Goal: Task Accomplishment & Management: Complete application form

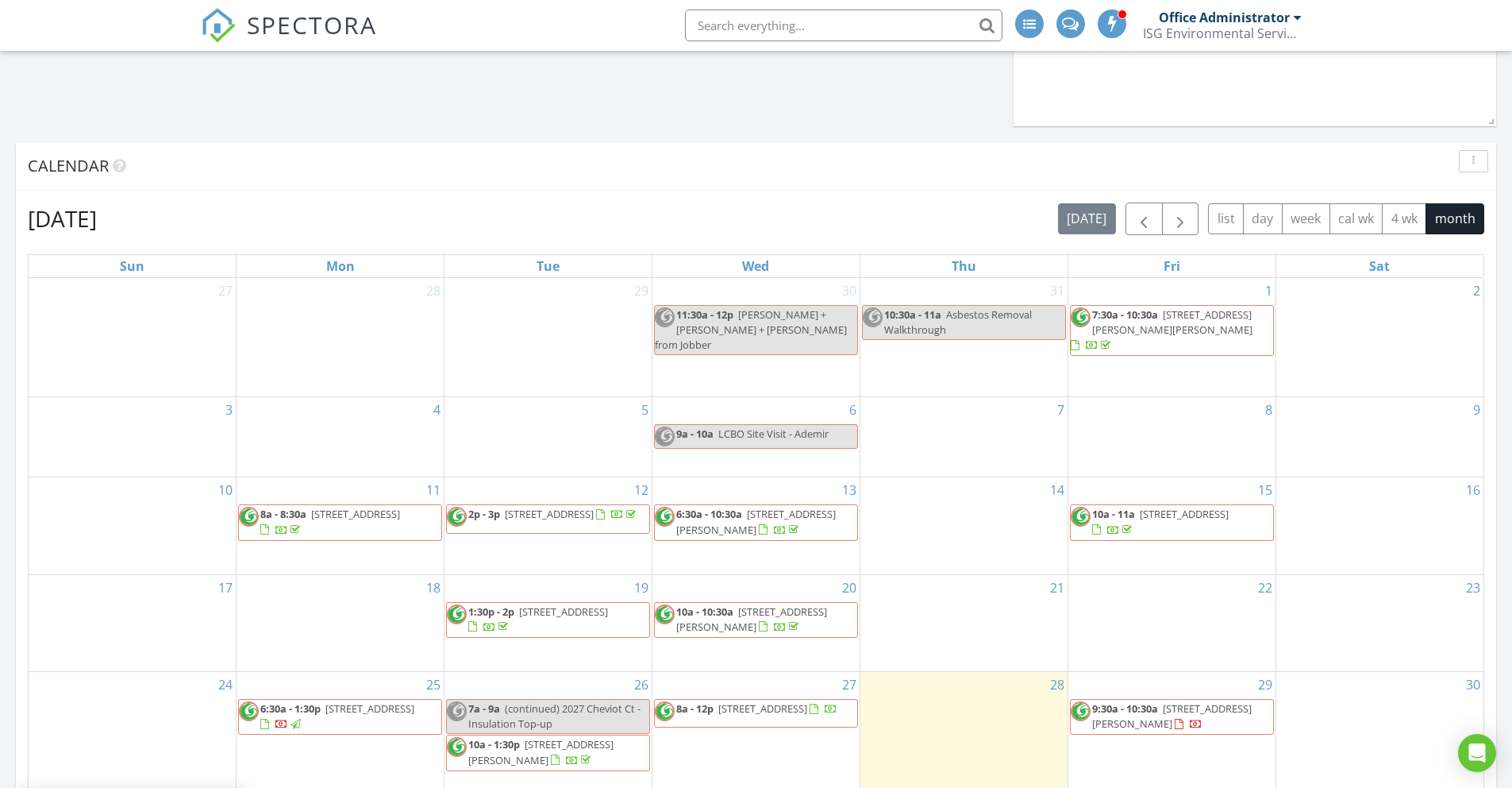
scroll to position [1009, 0]
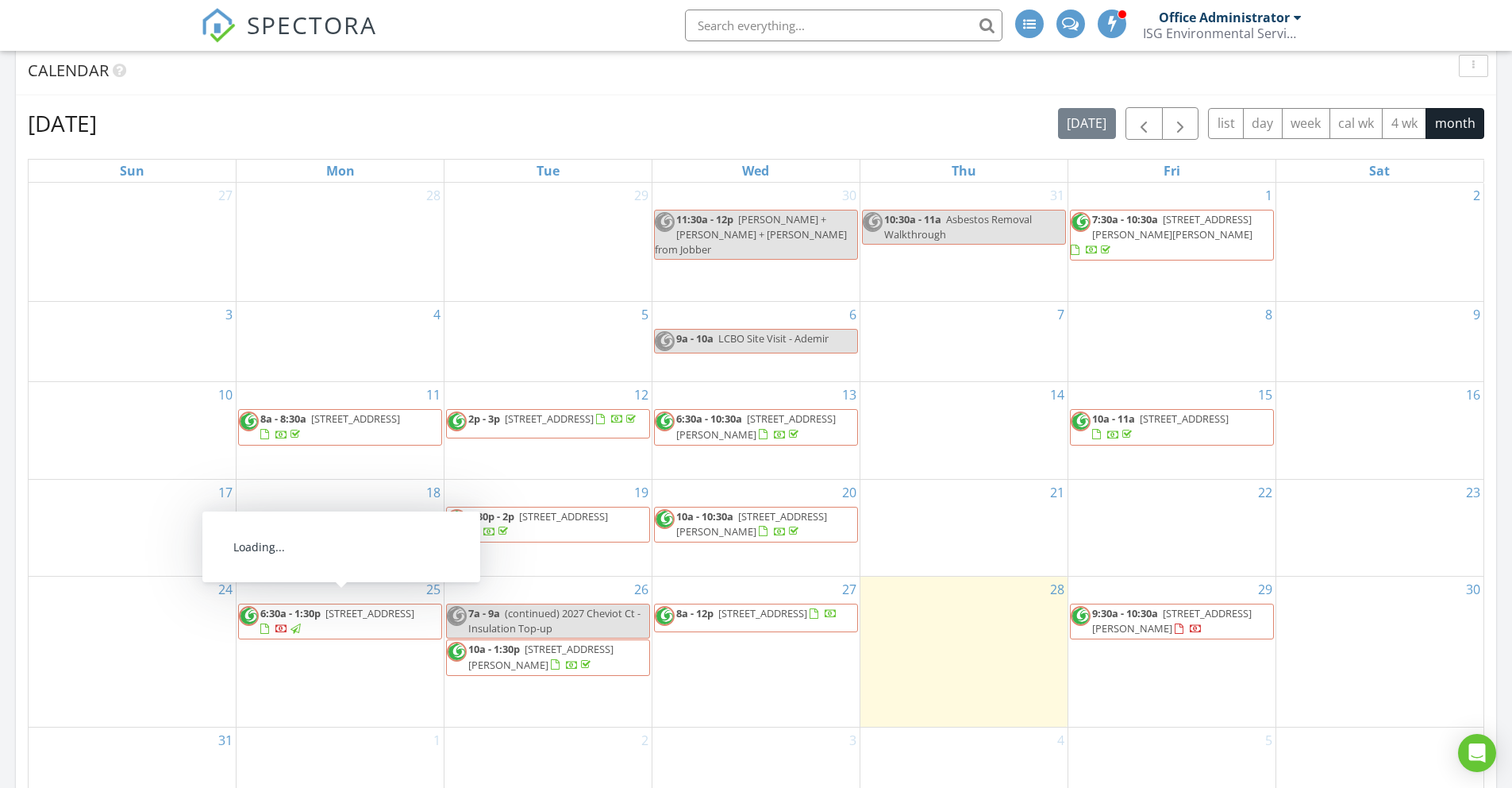
click at [330, 616] on span "2027 Cheviot Ct, Burlington L7P 1W7" at bounding box center [370, 612] width 89 height 15
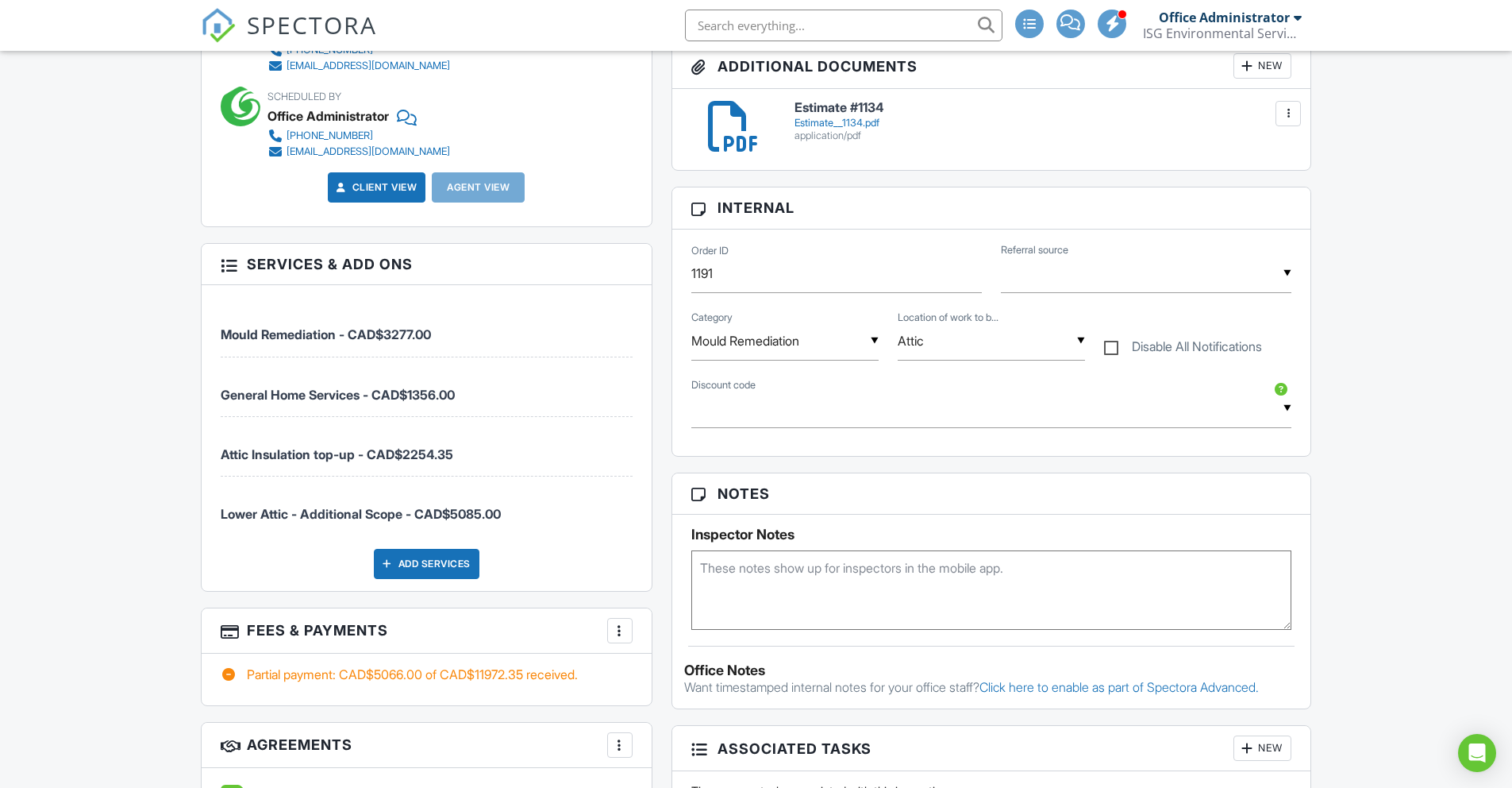
scroll to position [713, 0]
click at [623, 631] on div at bounding box center [620, 630] width 16 height 16
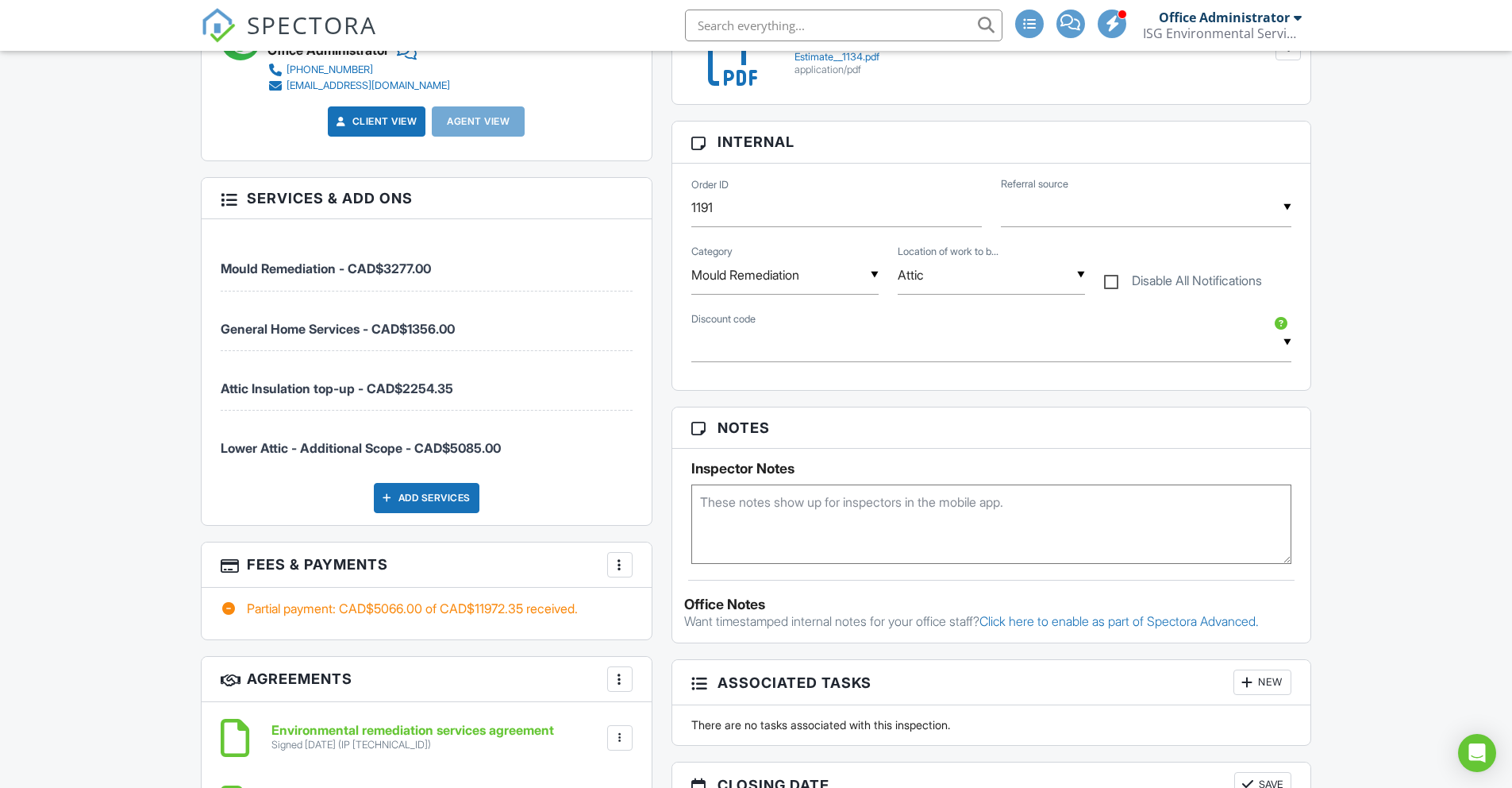
scroll to position [484, 0]
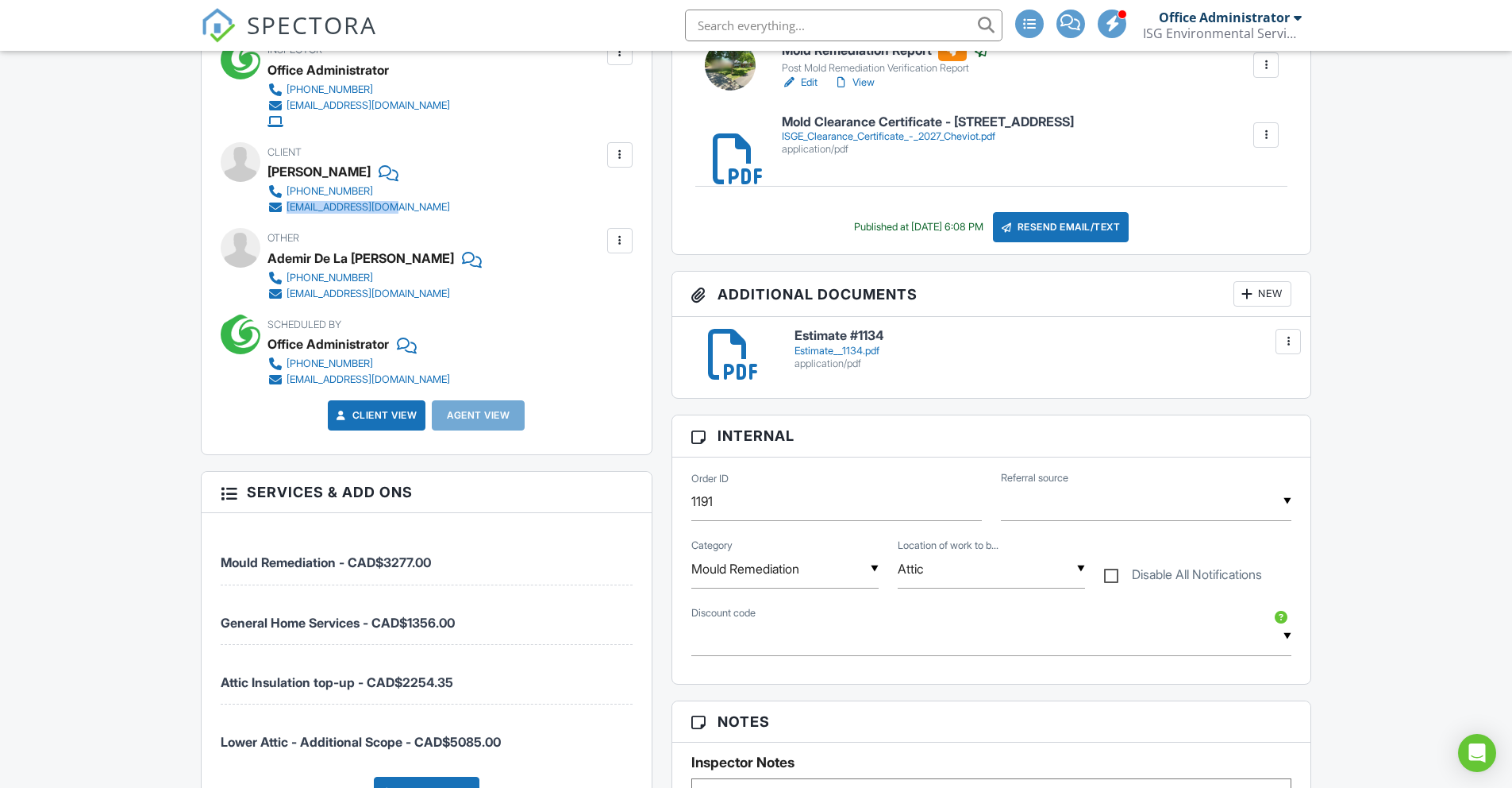
copy link "[EMAIL_ADDRESS][DOMAIN_NAME]"
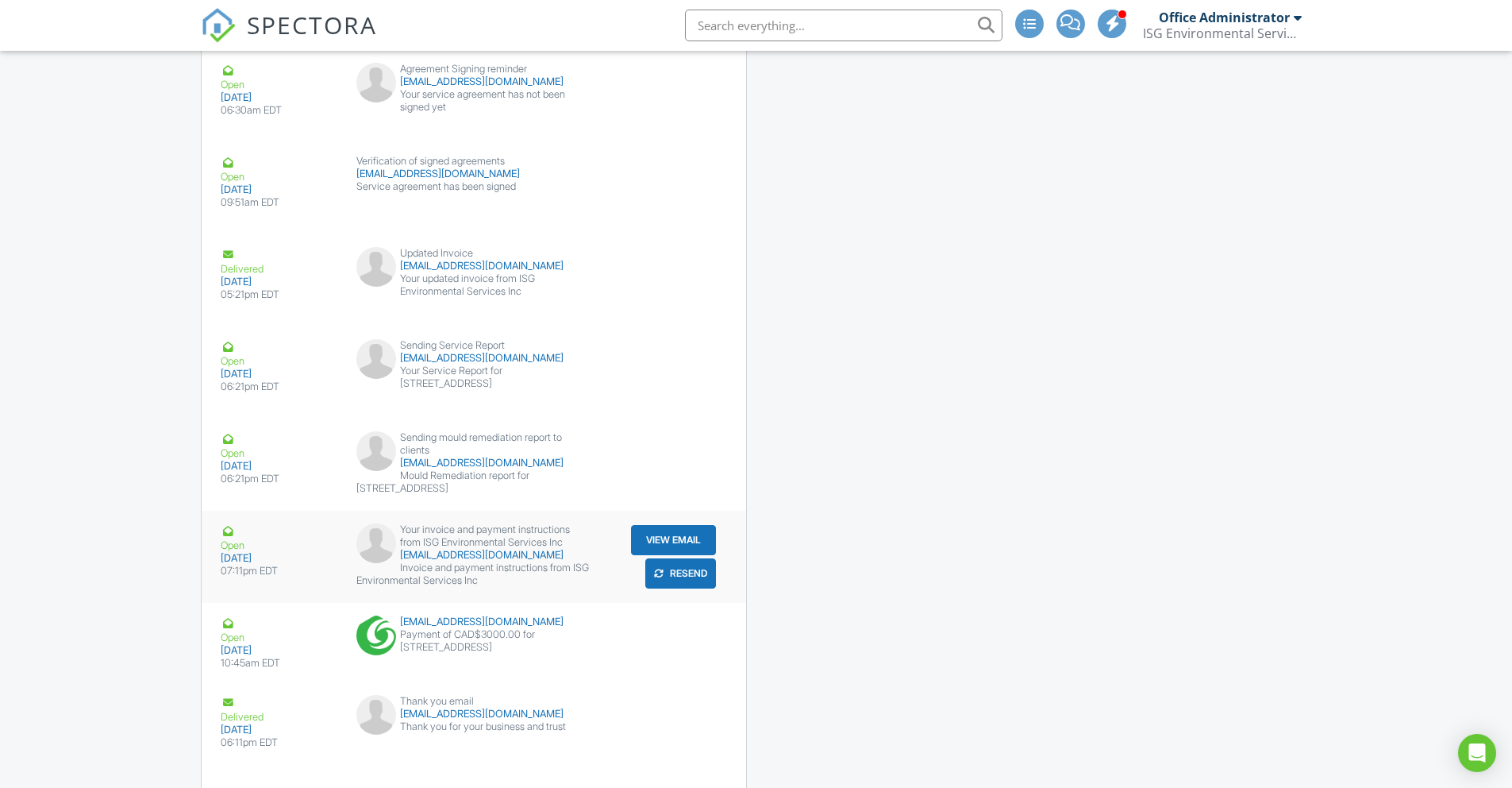
scroll to position [2739, 0]
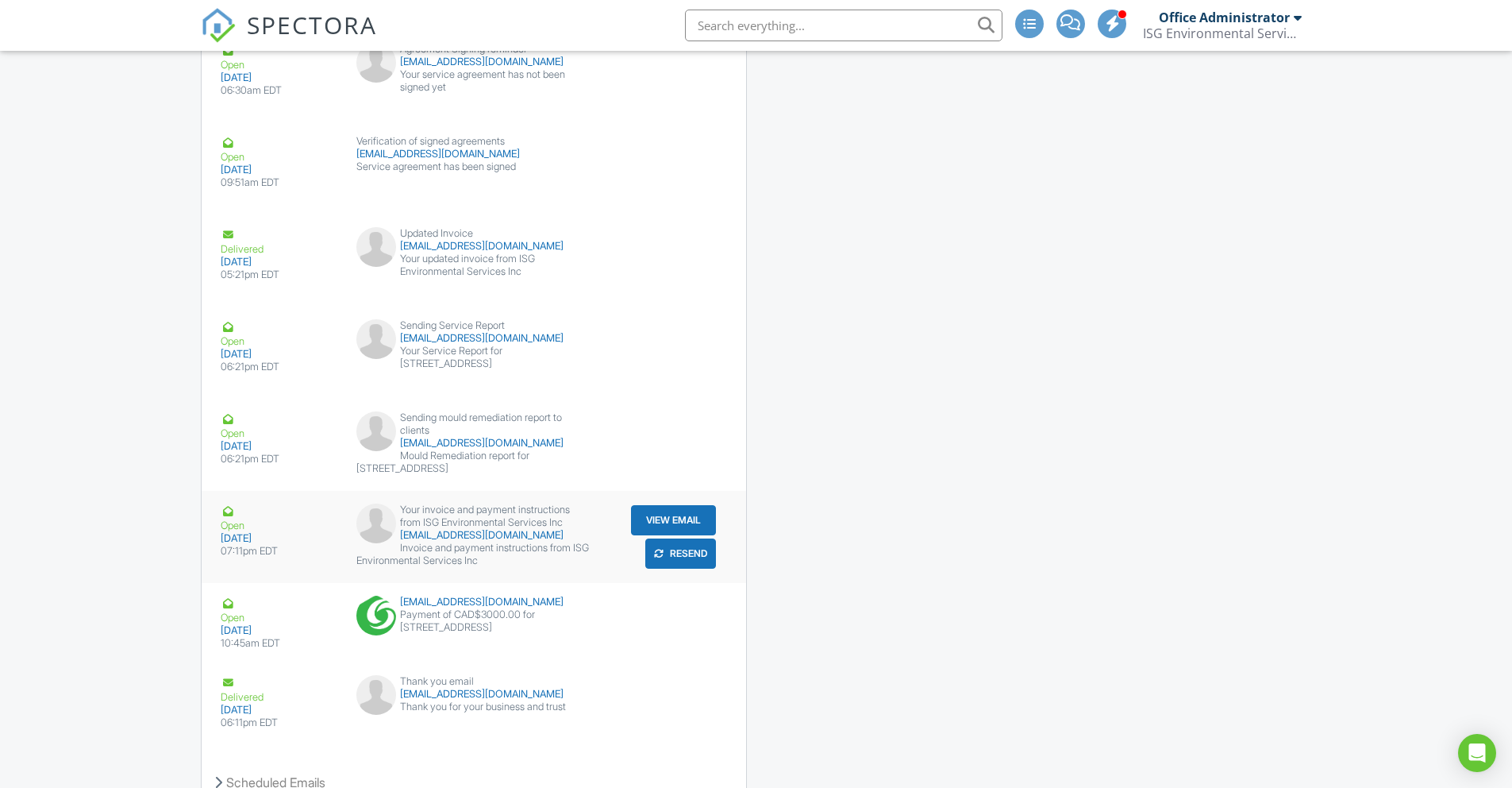
click at [664, 557] on div "submit" at bounding box center [658, 553] width 16 height 16
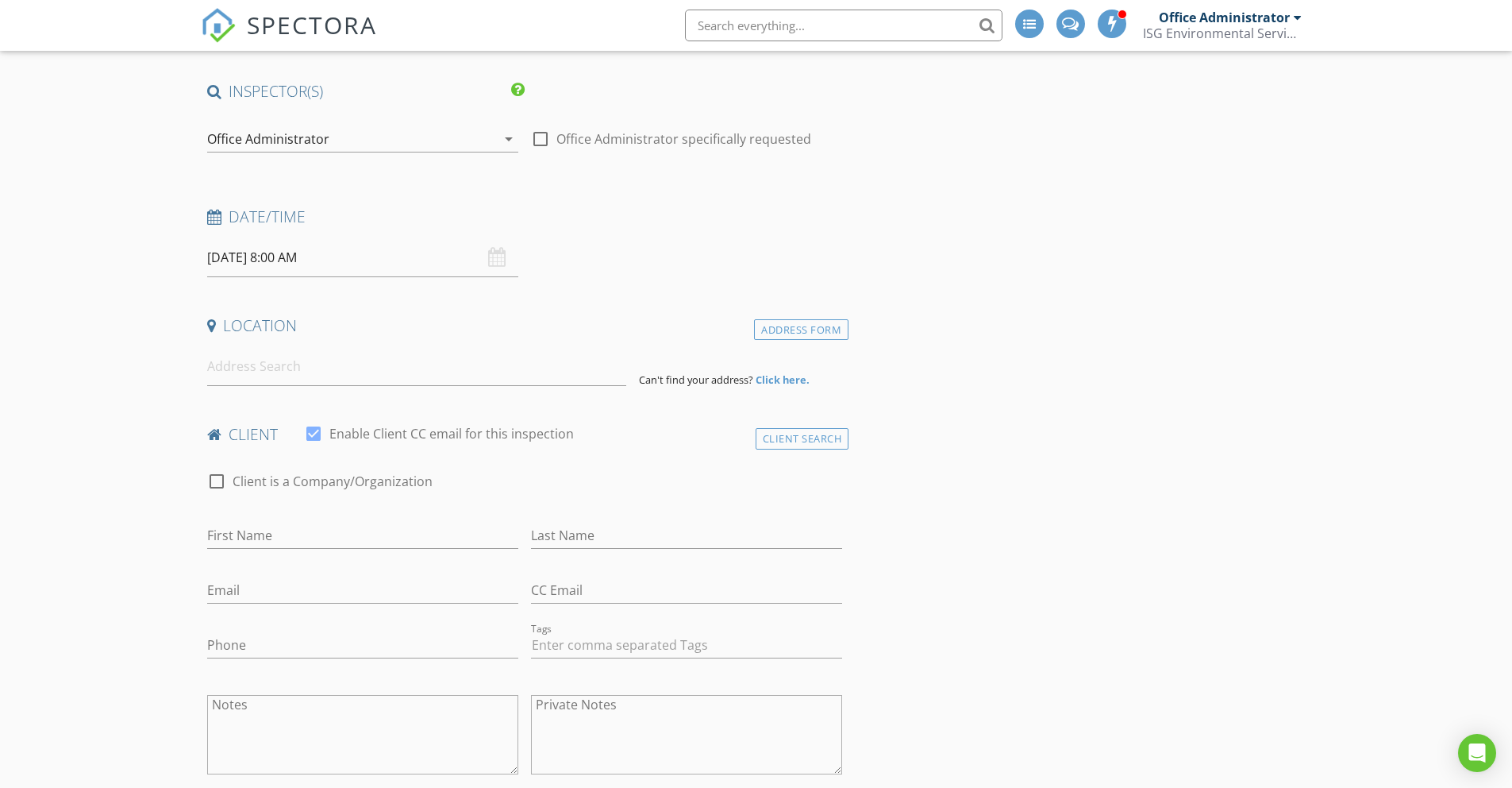
scroll to position [188, 0]
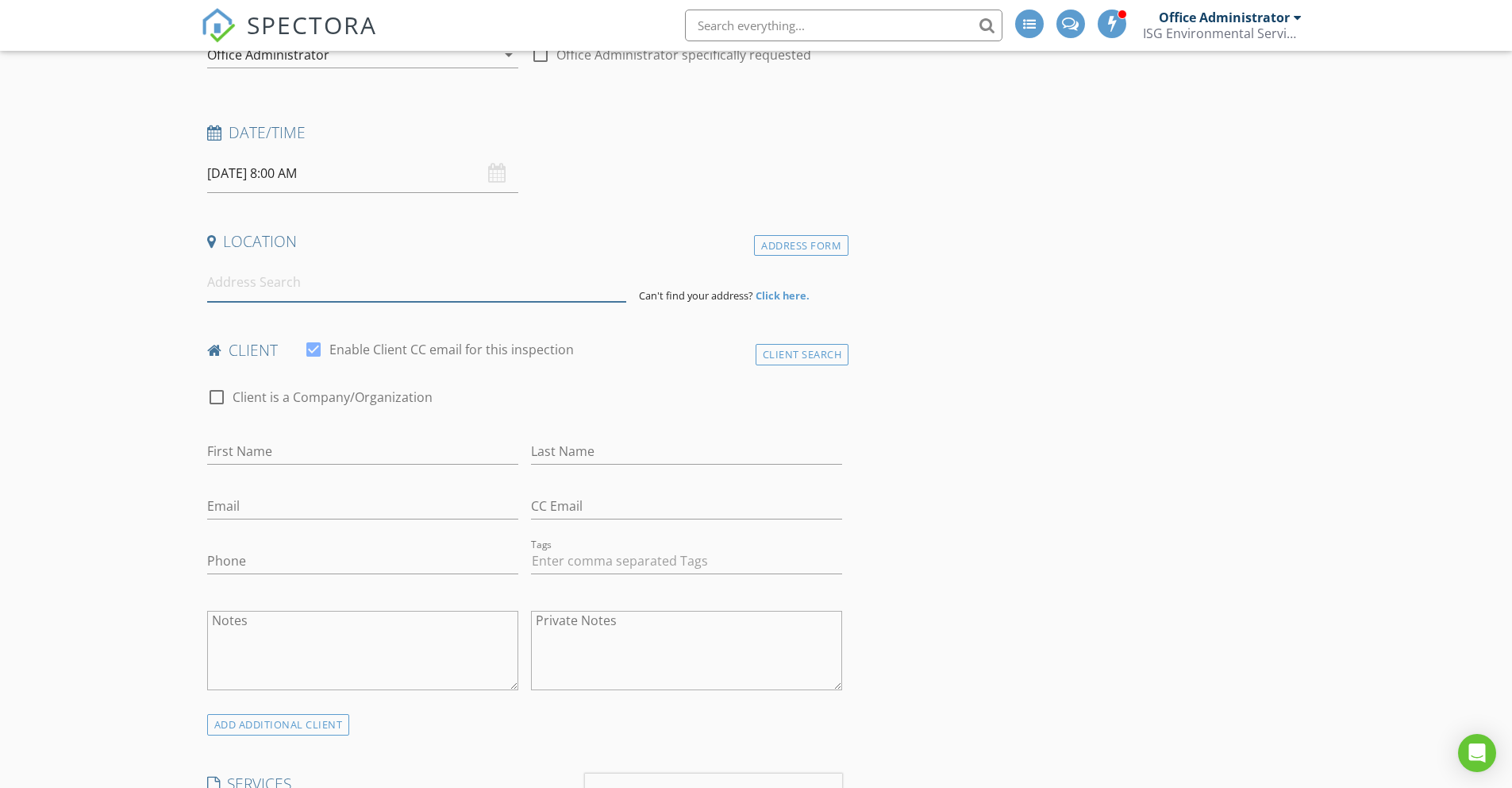
click at [252, 278] on input at bounding box center [417, 282] width 420 height 39
click at [777, 239] on div "Address Form" at bounding box center [801, 245] width 94 height 21
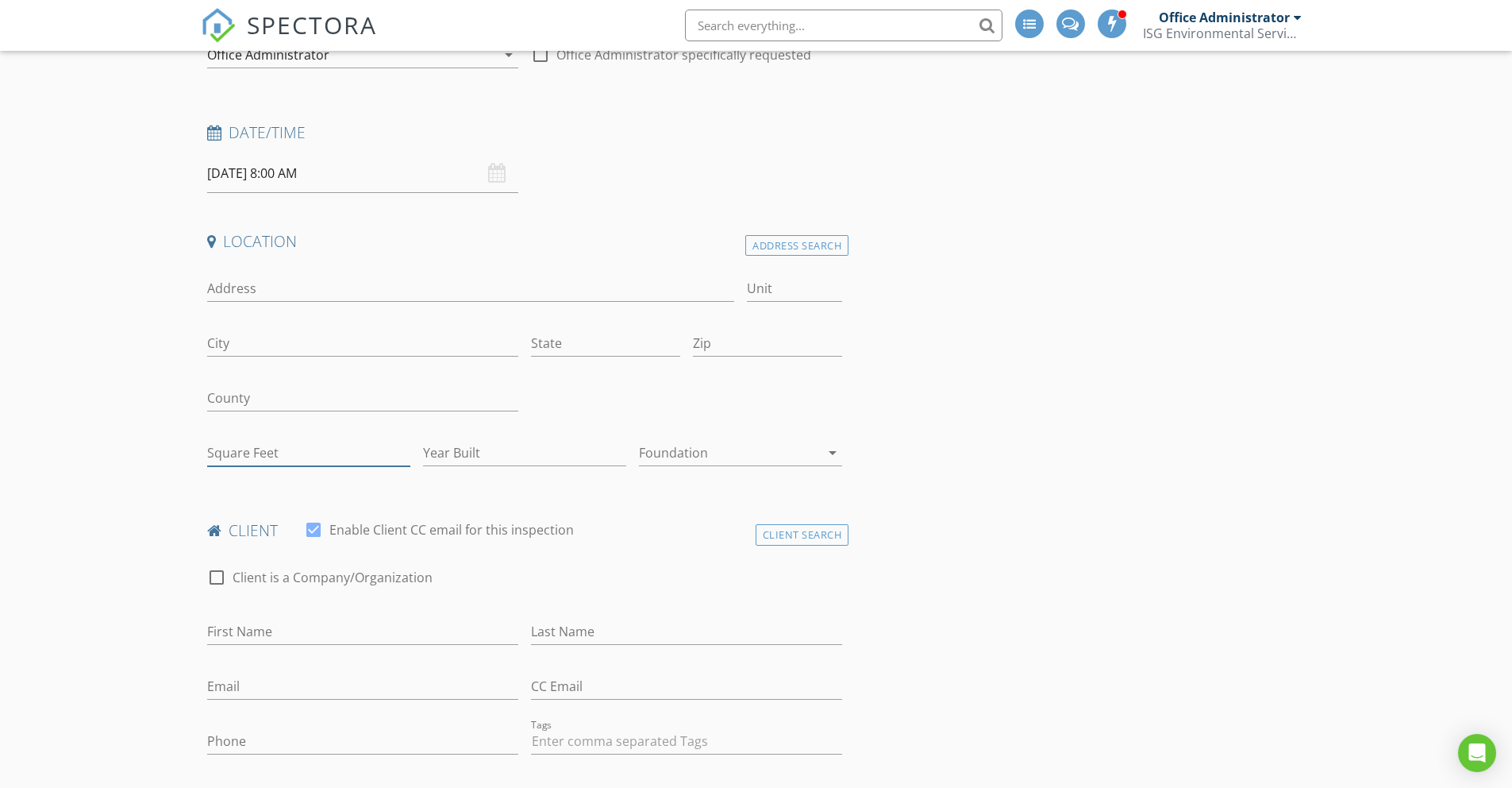
click at [236, 446] on input "Square Feet" at bounding box center [308, 453] width 203 height 27
type input "850"
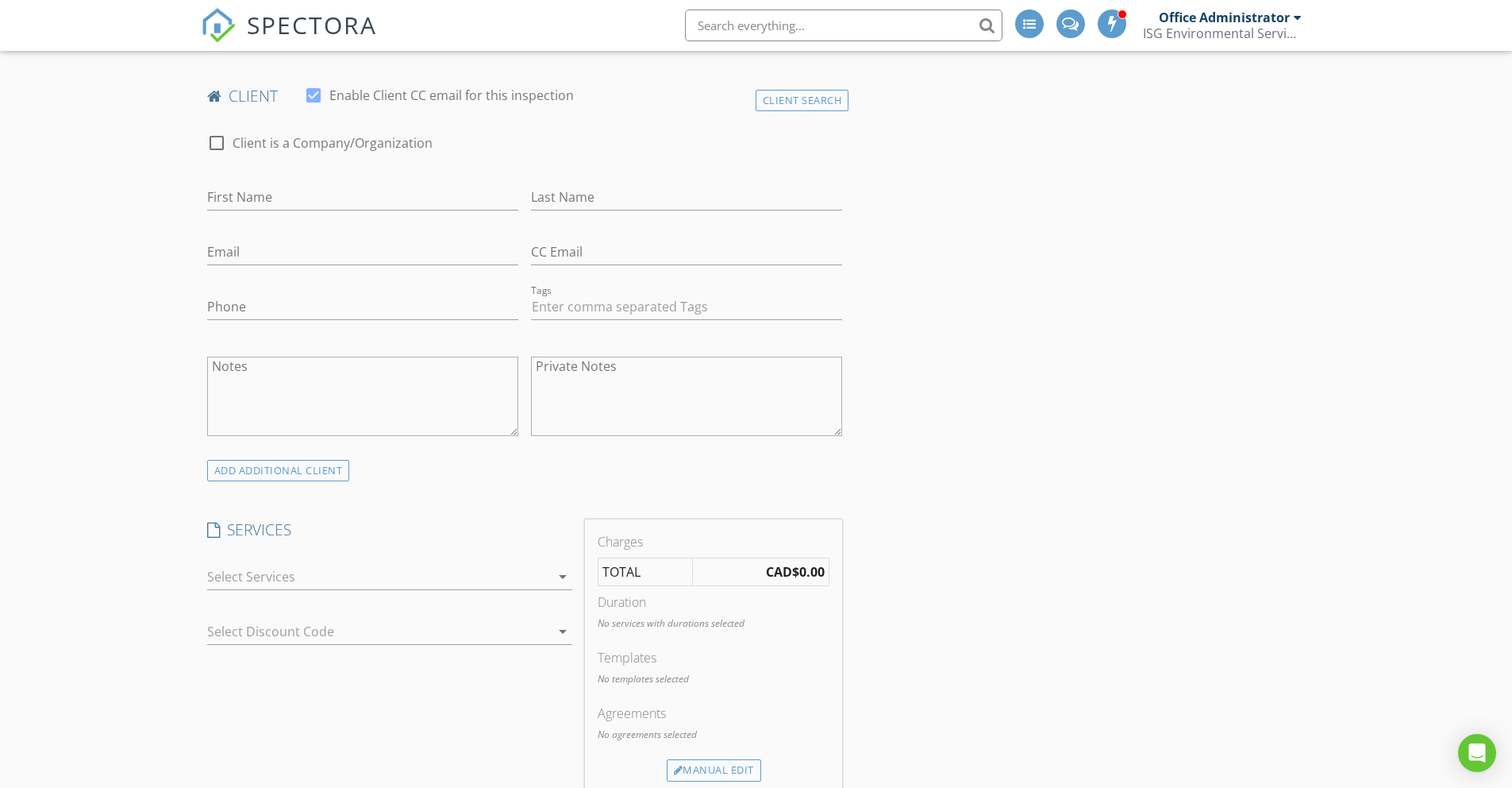
scroll to position [672, 0]
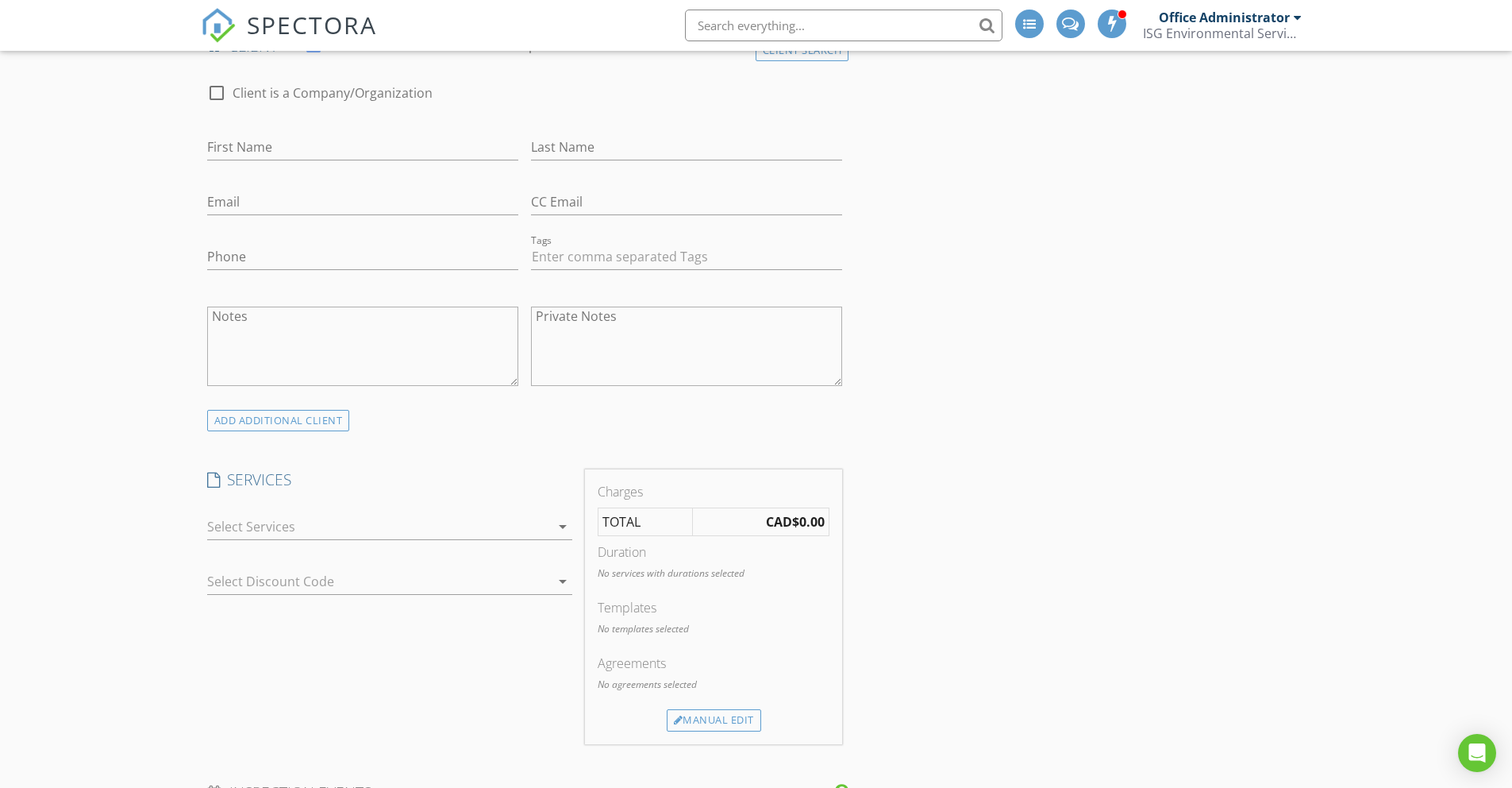
click at [283, 523] on div at bounding box center [378, 527] width 343 height 26
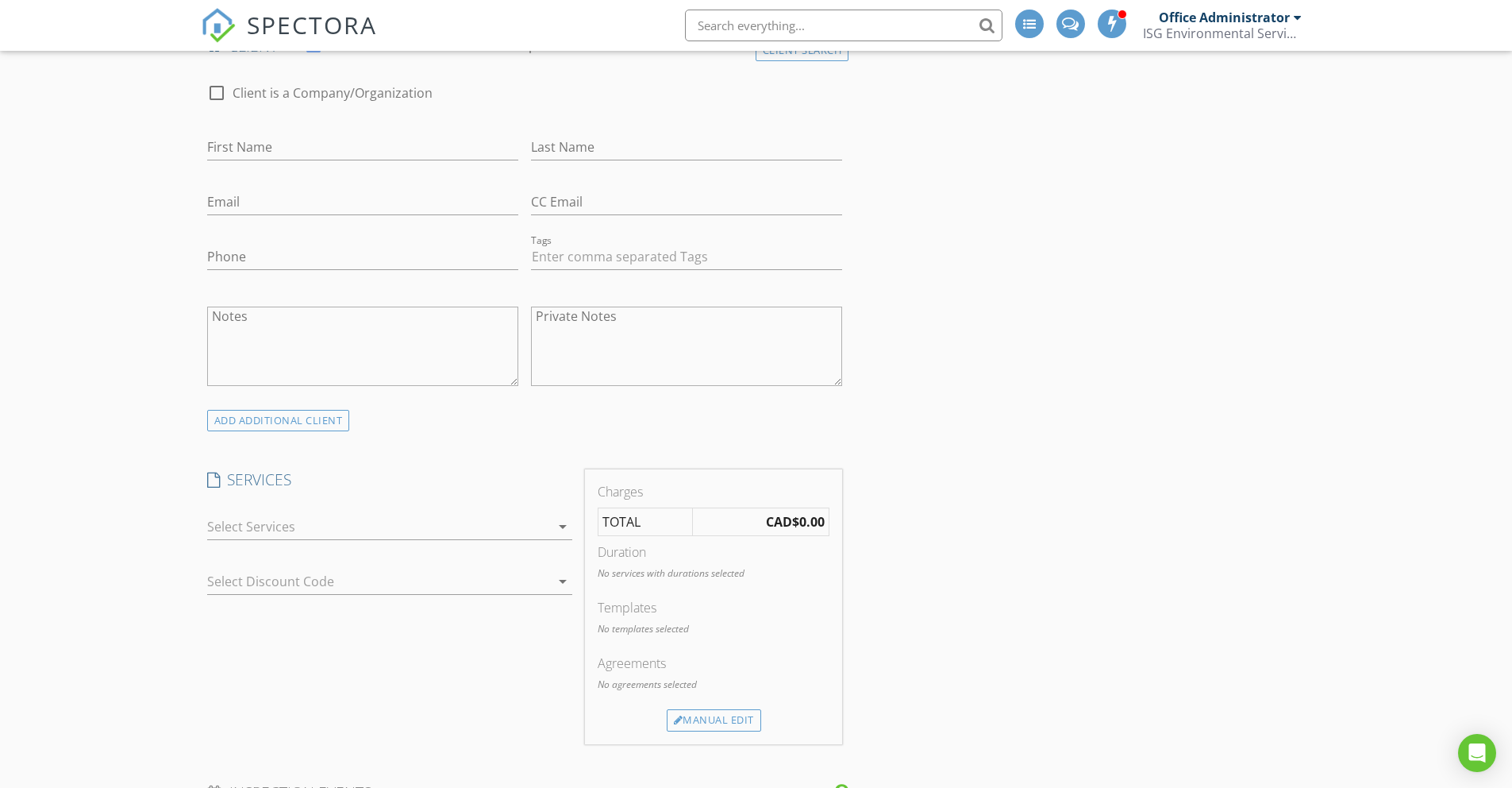
click at [1196, 39] on div "ISG Environmental Services Inc" at bounding box center [1222, 33] width 158 height 16
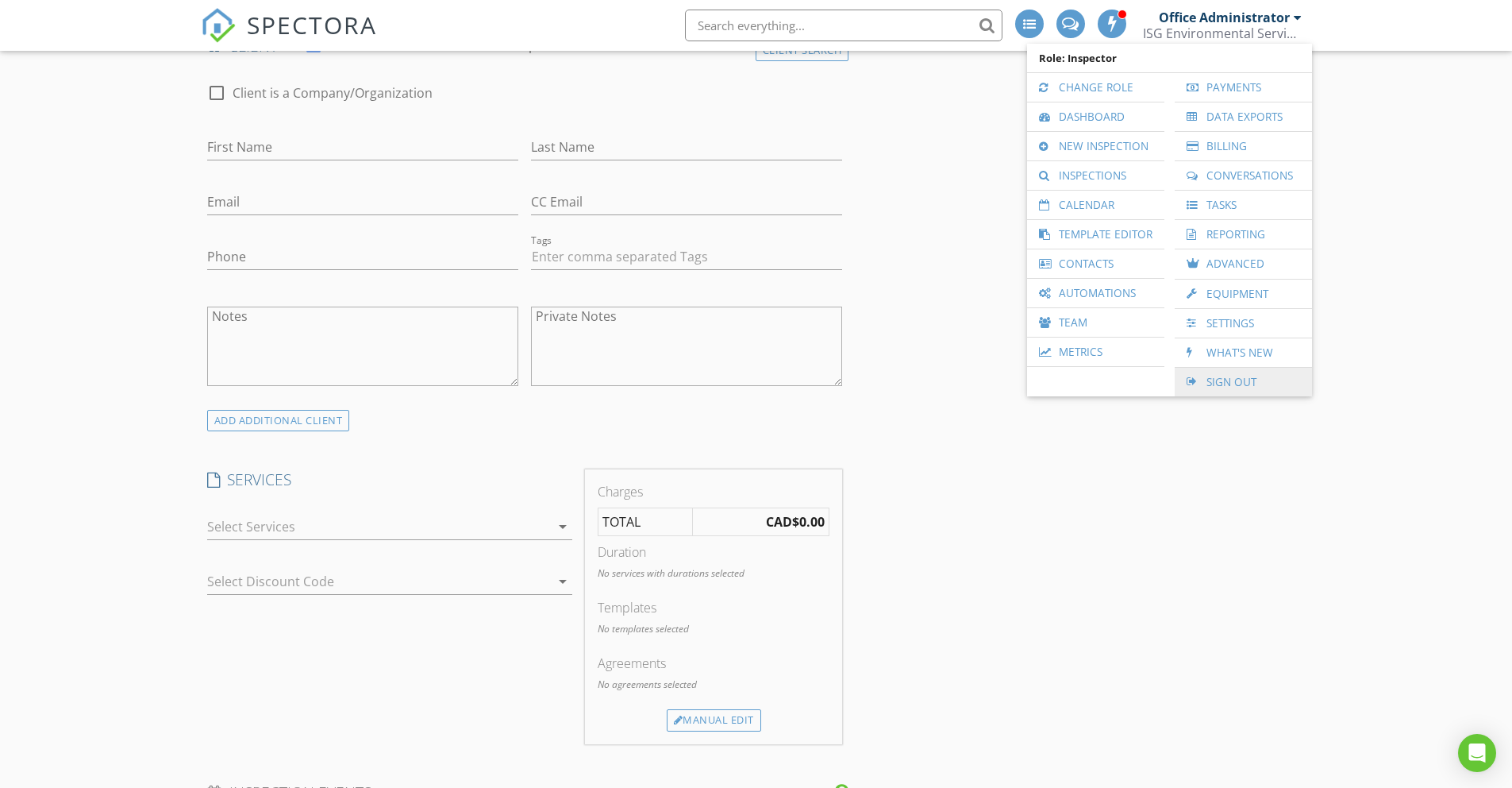
click at [1255, 386] on link "Sign Out" at bounding box center [1244, 381] width 122 height 28
